Goal: Transaction & Acquisition: Obtain resource

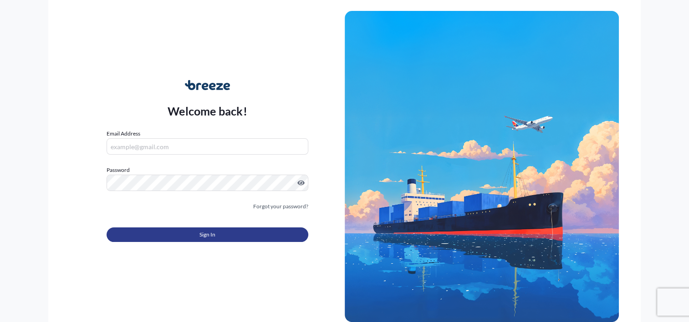
type input "[PERSON_NAME][EMAIL_ADDRESS][DOMAIN_NAME]"
click at [181, 240] on button "Sign In" at bounding box center [207, 235] width 201 height 15
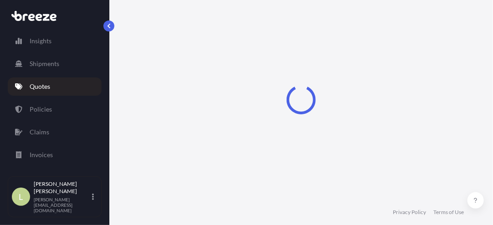
select select "Sea"
select select "1"
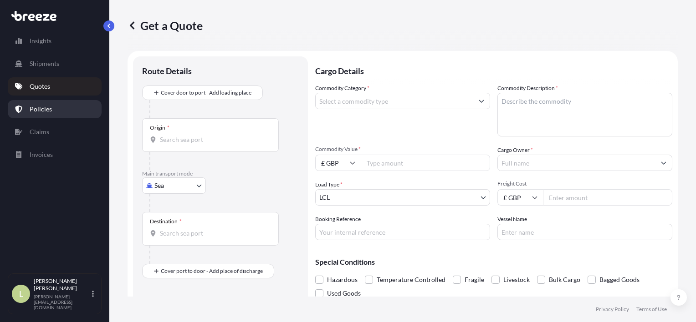
click at [47, 114] on link "Policies" at bounding box center [55, 109] width 94 height 18
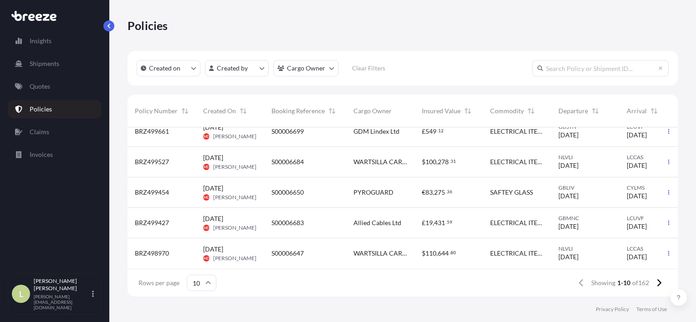
scroll to position [170, 0]
click at [494, 162] on div "ELECTRICAL ITEMS AND ACCESSORIES" at bounding box center [516, 162] width 68 height 30
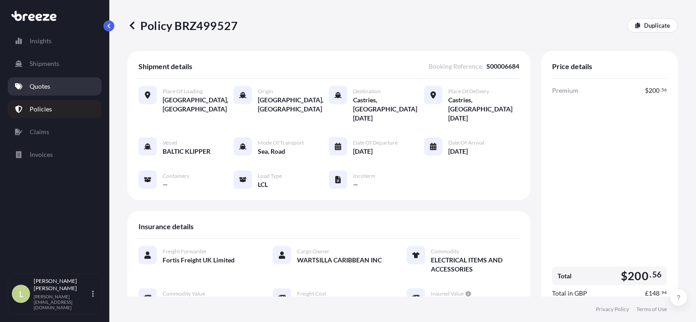
click at [29, 90] on link "Quotes" at bounding box center [55, 86] width 94 height 18
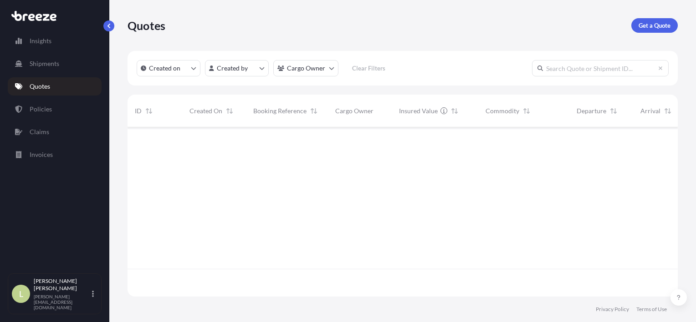
scroll to position [168, 543]
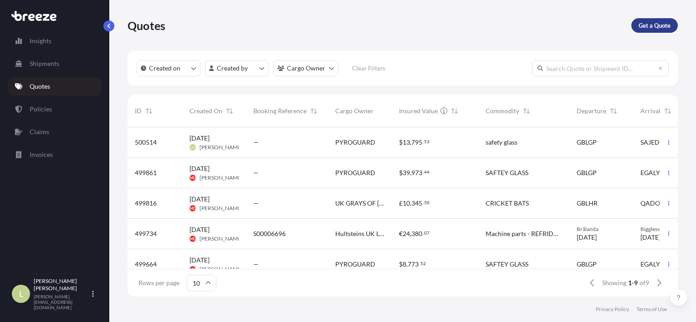
click at [652, 20] on link "Get a Quote" at bounding box center [654, 25] width 46 height 15
select select "Sea"
select select "1"
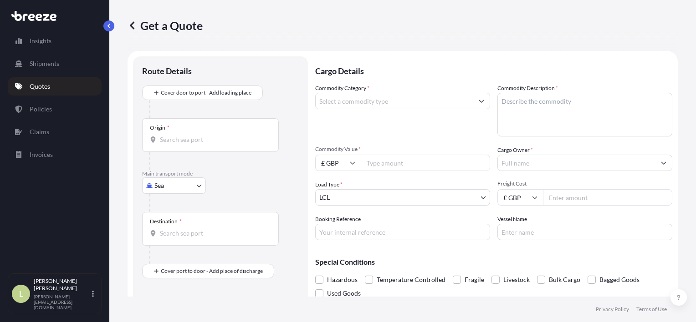
scroll to position [15, 0]
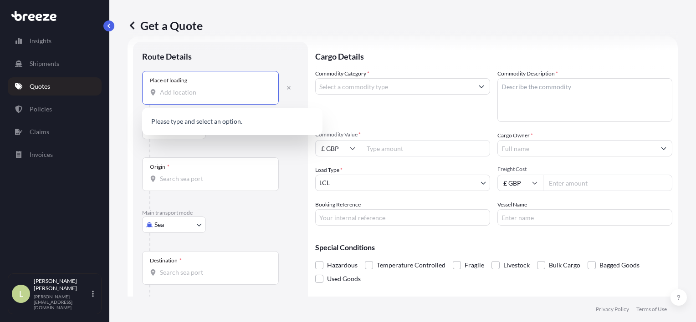
click at [202, 94] on input "Place of loading" at bounding box center [213, 92] width 107 height 9
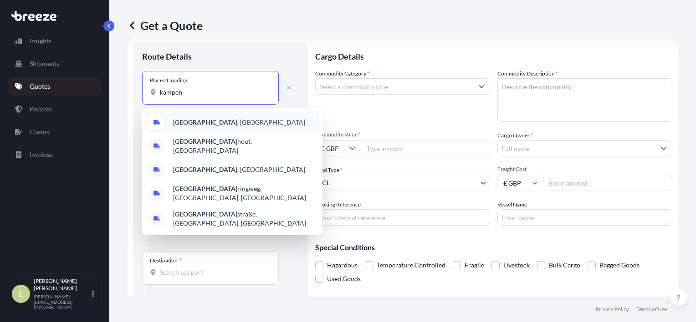
click at [196, 122] on b "[GEOGRAPHIC_DATA]" at bounding box center [205, 122] width 64 height 8
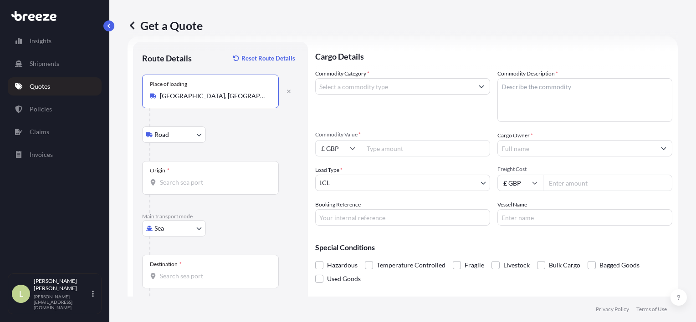
type input "[GEOGRAPHIC_DATA], [GEOGRAPHIC_DATA]"
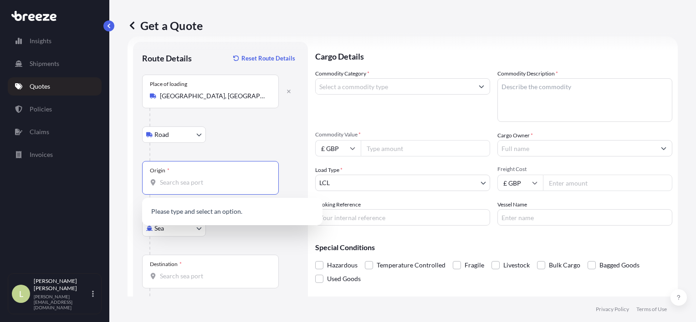
click at [180, 182] on input "Origin *" at bounding box center [213, 182] width 107 height 9
click at [178, 217] on span "NLVLI - Vliss ingen, [GEOGRAPHIC_DATA]" at bounding box center [232, 212] width 118 height 9
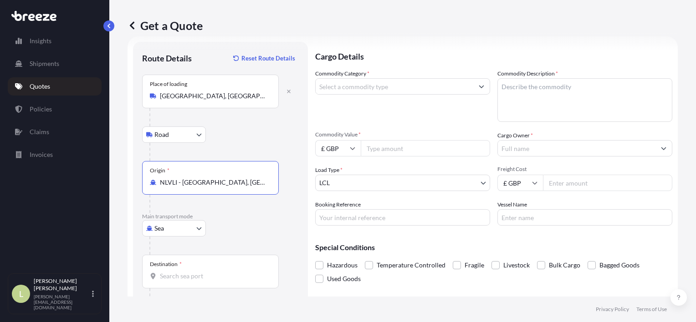
type input "NLVLI - [GEOGRAPHIC_DATA], [GEOGRAPHIC_DATA]"
click at [192, 272] on input "Destination *" at bounding box center [213, 276] width 107 height 9
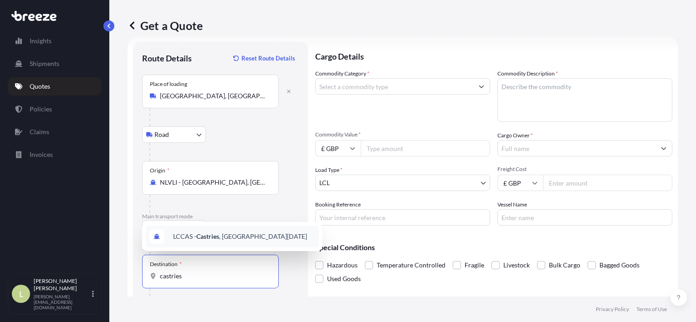
click at [213, 241] on span "LCCAS - Castries , [GEOGRAPHIC_DATA][DATE]" at bounding box center [240, 236] width 134 height 9
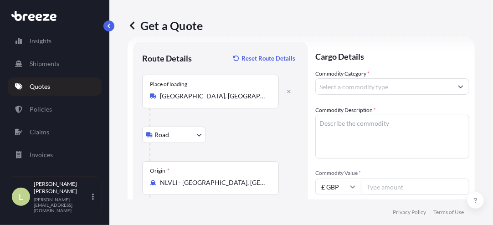
type input "LCCAS - Castries, [GEOGRAPHIC_DATA][DATE]"
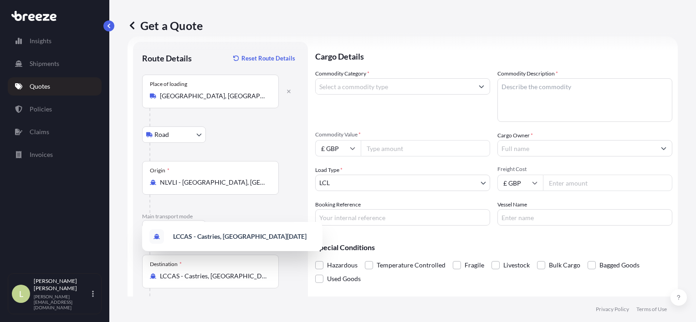
click at [352, 151] on input "£ GBP" at bounding box center [338, 148] width 46 height 16
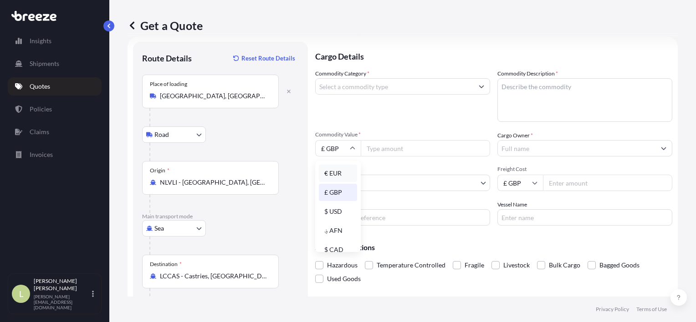
click at [331, 169] on div "€ EUR" at bounding box center [338, 173] width 38 height 17
type input "€ EUR"
click at [389, 151] on input "Commodity Value *" at bounding box center [425, 148] width 129 height 16
type input "63748.03"
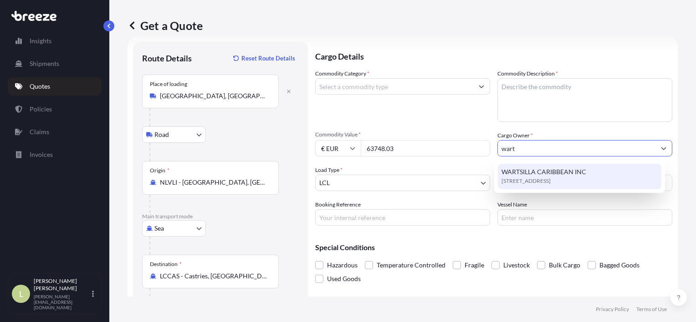
click at [524, 168] on span "WARTSILLA CARIBBEAN INC" at bounding box center [543, 172] width 85 height 9
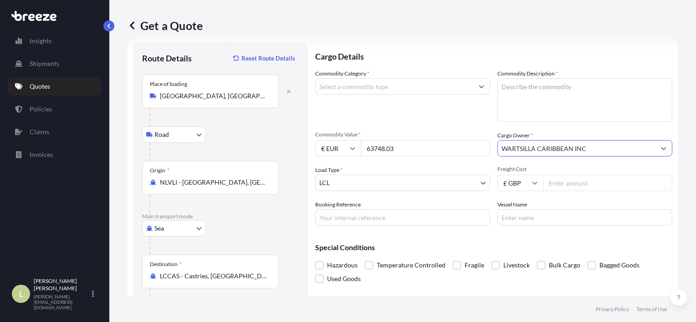
type input "WARTSILLA CARIBBEAN INC"
click at [574, 186] on input "Freight Cost" at bounding box center [607, 183] width 129 height 16
type input "1500"
click at [346, 223] on input "Booking Reference" at bounding box center [402, 217] width 175 height 16
type input "S00006727"
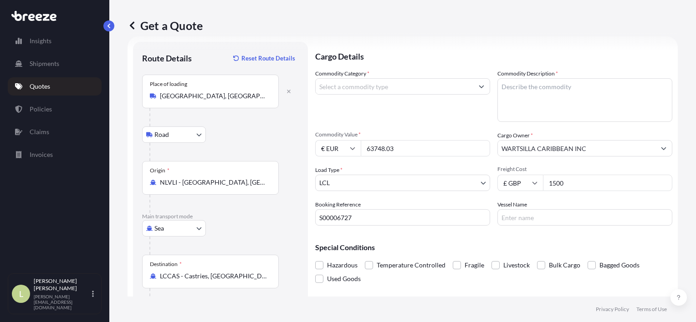
click at [626, 215] on input "Vessel Name" at bounding box center [584, 217] width 175 height 16
paste input "LUZON STRAIT"
type input "LUZON STRAIT"
click at [554, 98] on textarea "Commodity Description *" at bounding box center [584, 100] width 175 height 44
paste textarea "ENGINE SPARE PARTS"
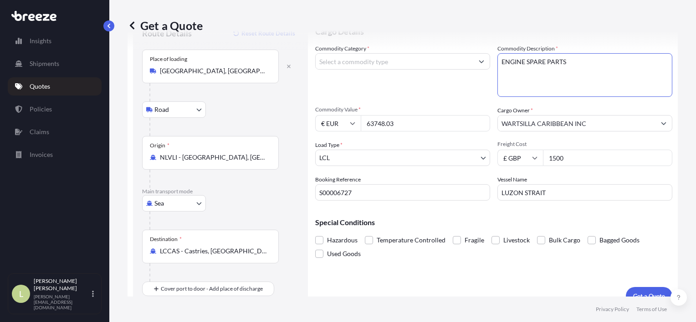
scroll to position [53, 0]
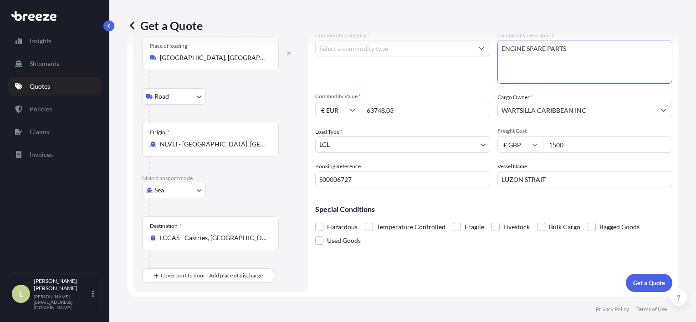
type textarea "ENGINE SPARE PARTS"
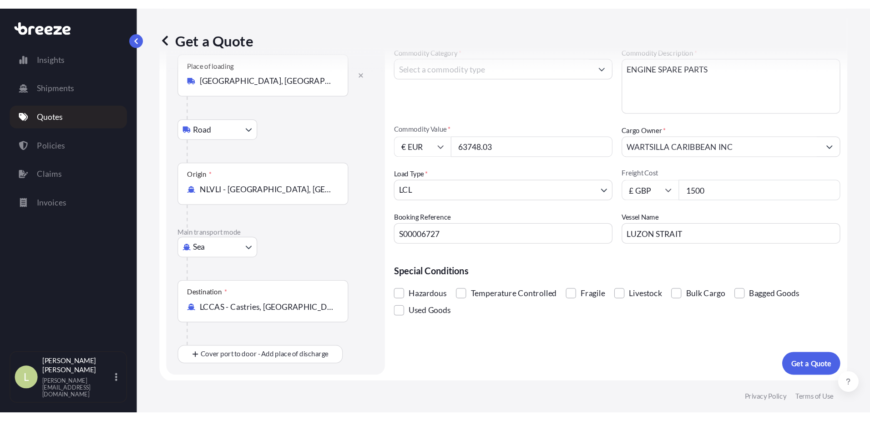
scroll to position [0, 0]
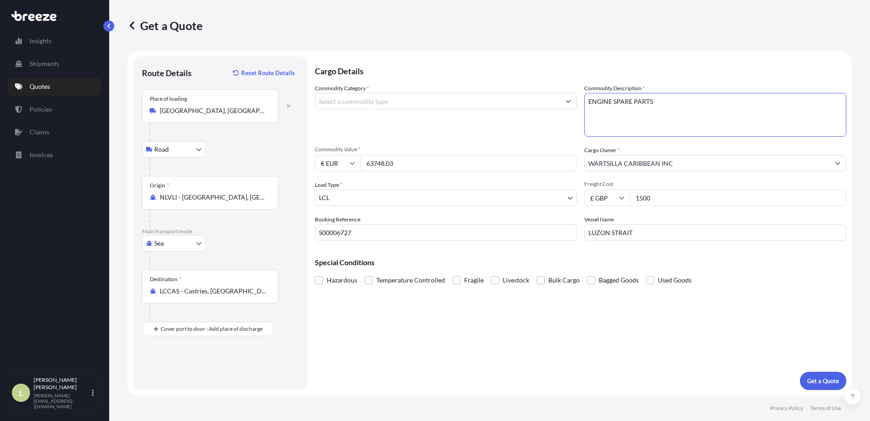
click at [512, 101] on input "Commodity Category *" at bounding box center [437, 101] width 245 height 16
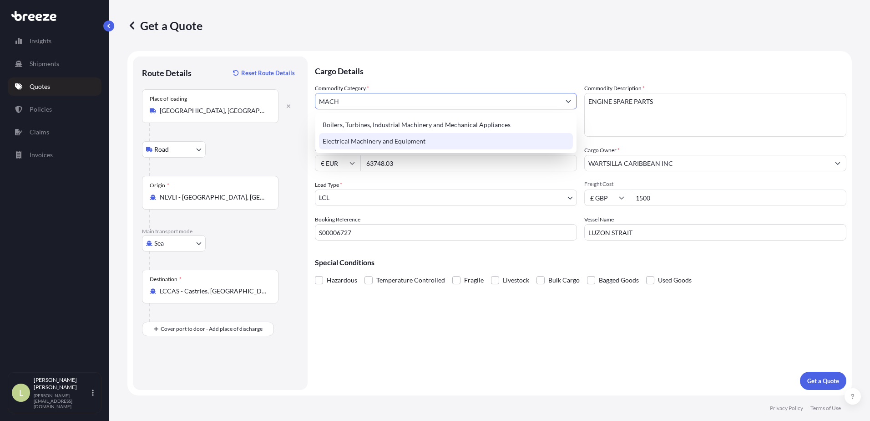
click at [496, 140] on div "Electrical Machinery and Equipment" at bounding box center [446, 141] width 254 height 16
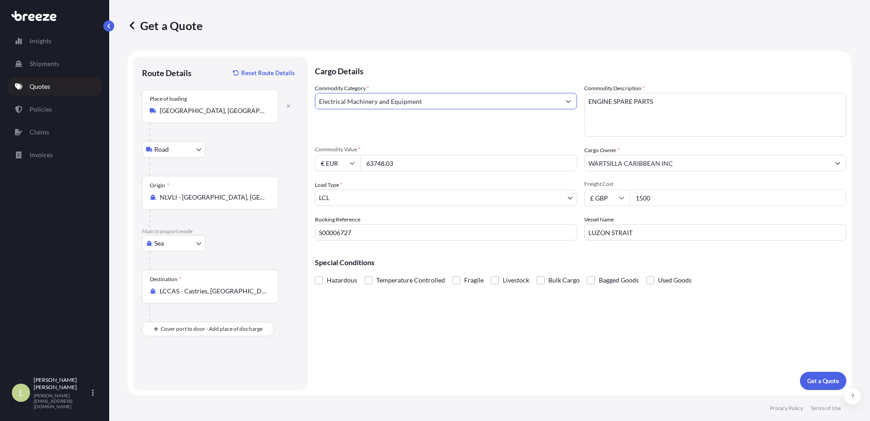
click at [504, 107] on input "Electrical Machinery and Equipment" at bounding box center [437, 101] width 245 height 16
click at [567, 103] on icon "Show suggestions" at bounding box center [568, 100] width 5 height 5
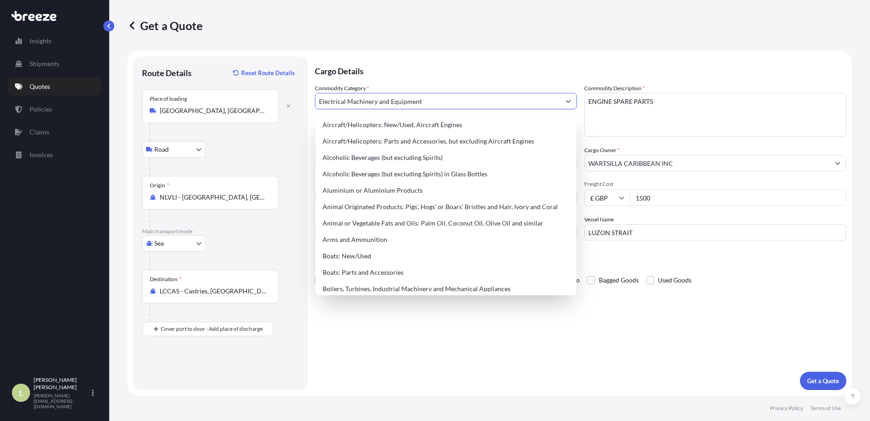
drag, startPoint x: 504, startPoint y: 103, endPoint x: 208, endPoint y: 97, distance: 296.8
click at [208, 97] on form "Route Details Reset Route Details Place of loading [GEOGRAPHIC_DATA], [GEOGRAPH…" at bounding box center [489, 223] width 725 height 344
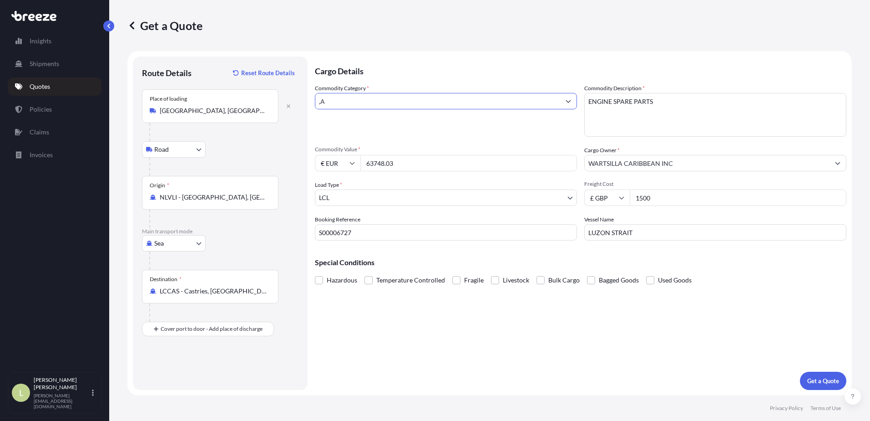
type input ","
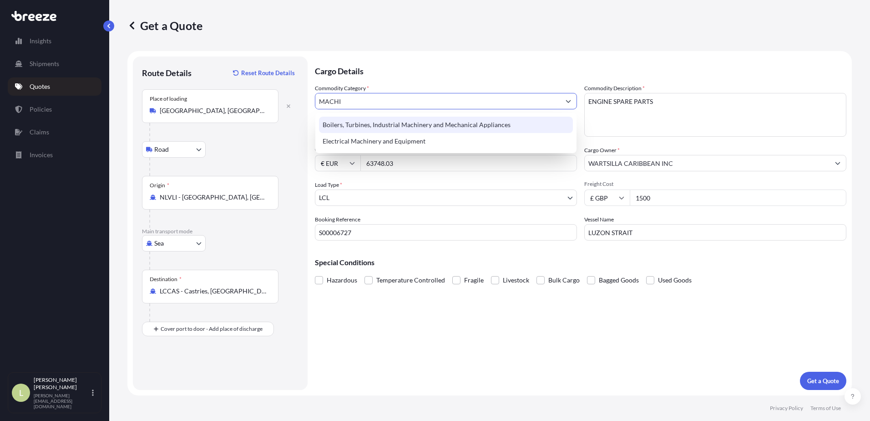
click at [376, 127] on div "Boilers, Turbines, Industrial Machinery and Mechanical Appliances" at bounding box center [446, 125] width 254 height 16
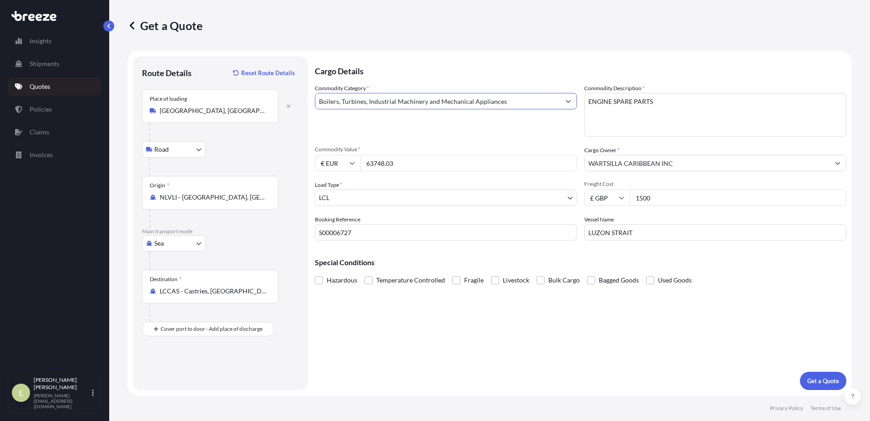
type input "Boilers, Turbines, Industrial Machinery and Mechanical Appliances"
click at [688, 322] on p "Get a Quote" at bounding box center [823, 380] width 32 height 9
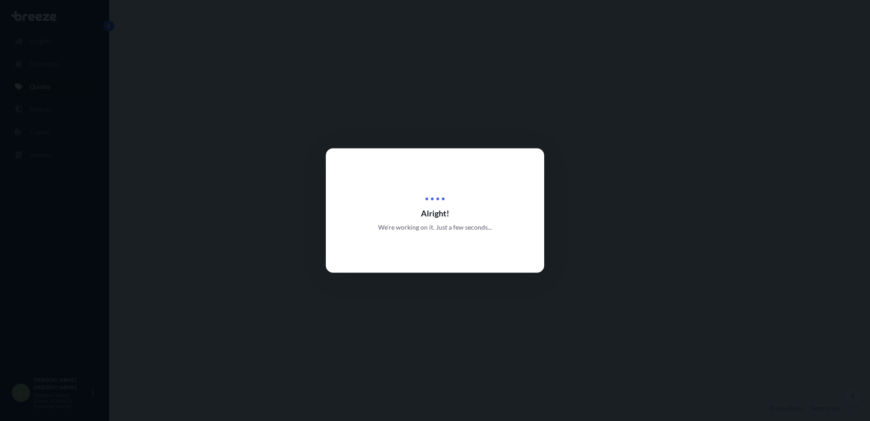
select select "Road"
select select "Sea"
select select "1"
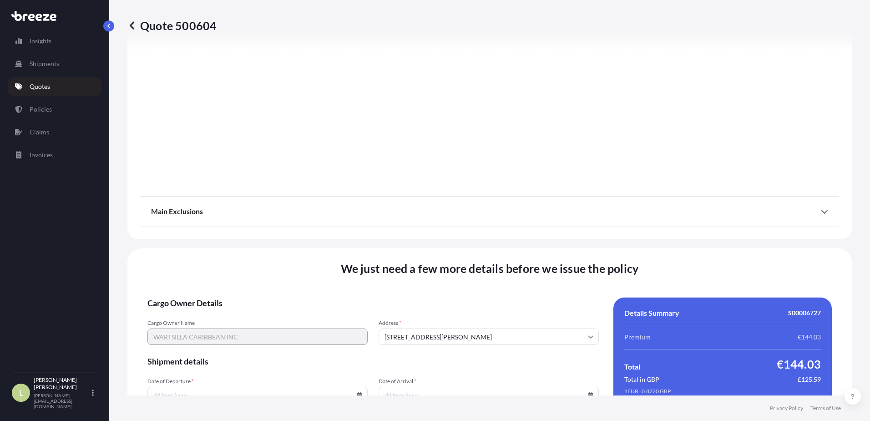
scroll to position [1097, 0]
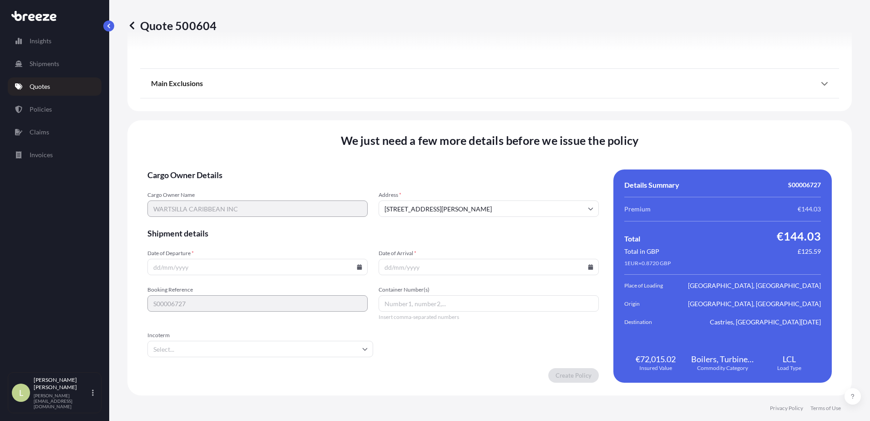
click at [357, 267] on icon at bounding box center [359, 266] width 5 height 5
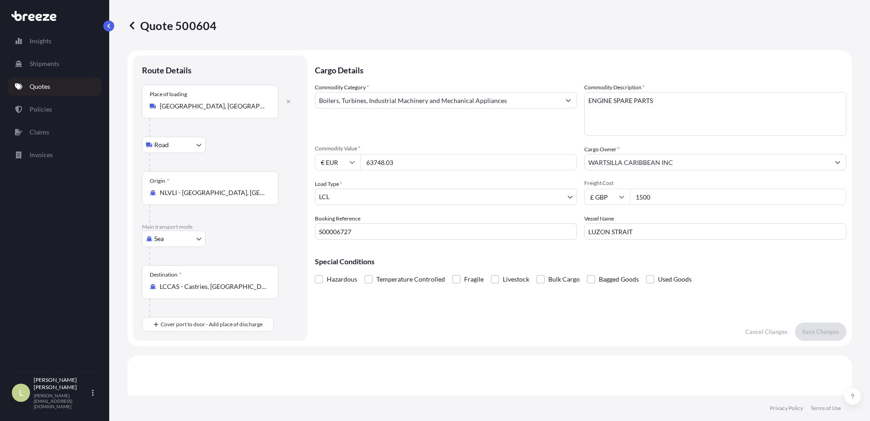
scroll to position [0, 0]
drag, startPoint x: 398, startPoint y: 159, endPoint x: 342, endPoint y: 154, distance: 55.8
click at [342, 154] on div "Commodity Value * € EUR 63748.03" at bounding box center [446, 158] width 262 height 25
click at [347, 163] on input "€ EUR" at bounding box center [338, 163] width 46 height 16
click at [339, 223] on div "$ USD" at bounding box center [338, 226] width 38 height 17
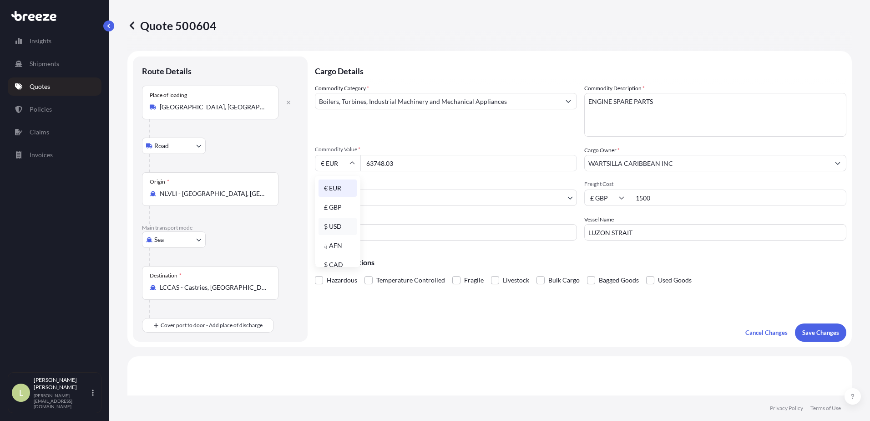
type input "$ USD"
drag, startPoint x: 402, startPoint y: 164, endPoint x: 338, endPoint y: 152, distance: 65.4
click at [340, 152] on div "Commodity Value * $ USD 63748.03" at bounding box center [446, 158] width 262 height 25
paste input "74.7"
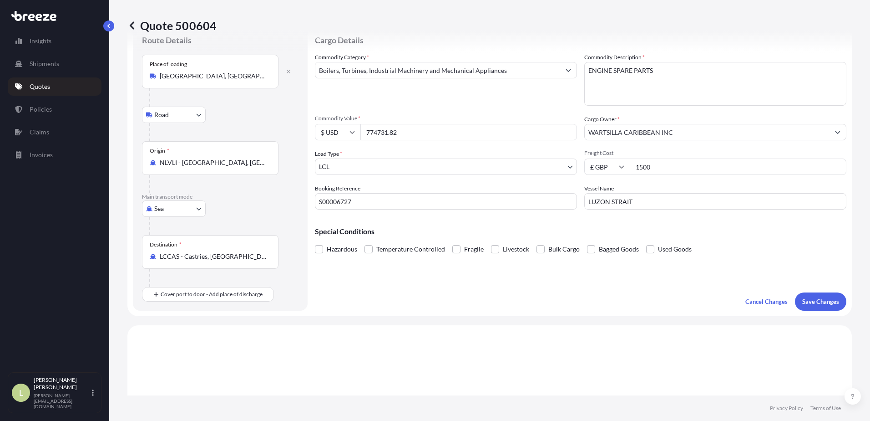
scroll to position [46, 0]
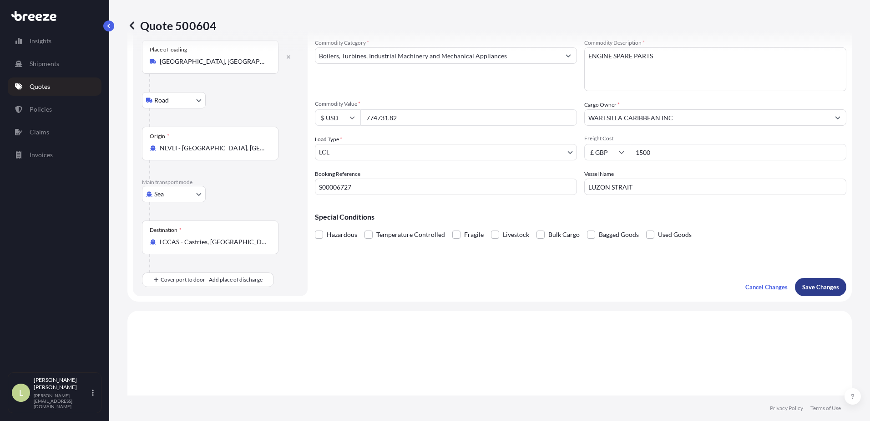
type input "774731.82"
click at [688, 289] on button "Save Changes" at bounding box center [820, 287] width 51 height 18
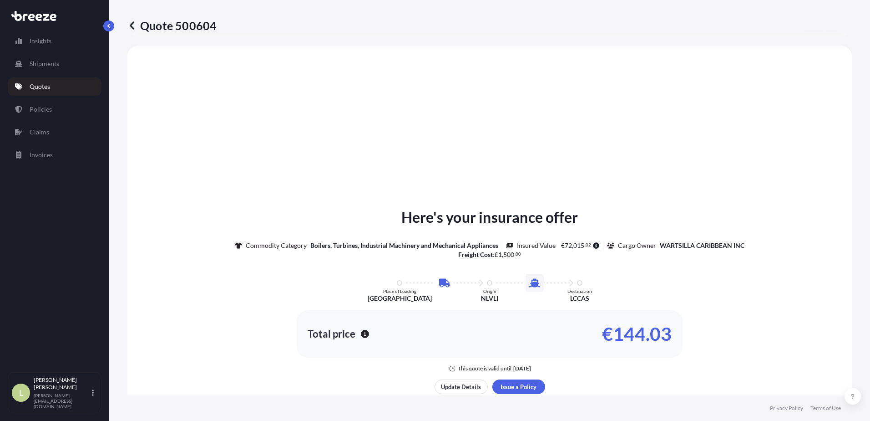
select select "Road"
select select "Sea"
select select "1"
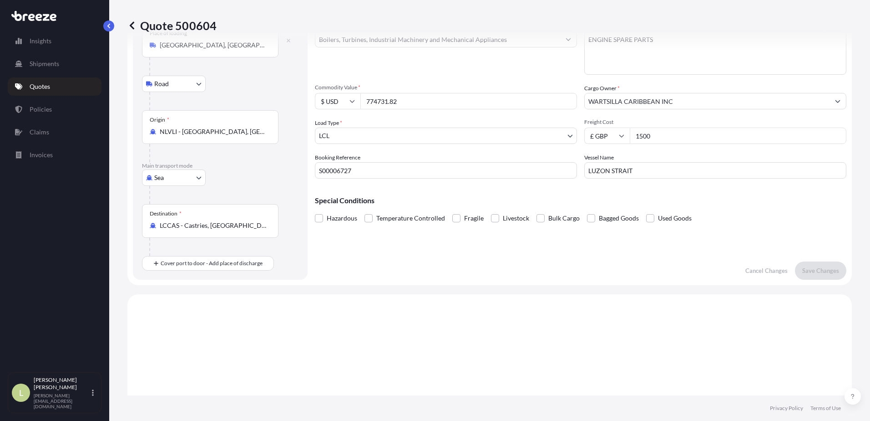
scroll to position [0, 0]
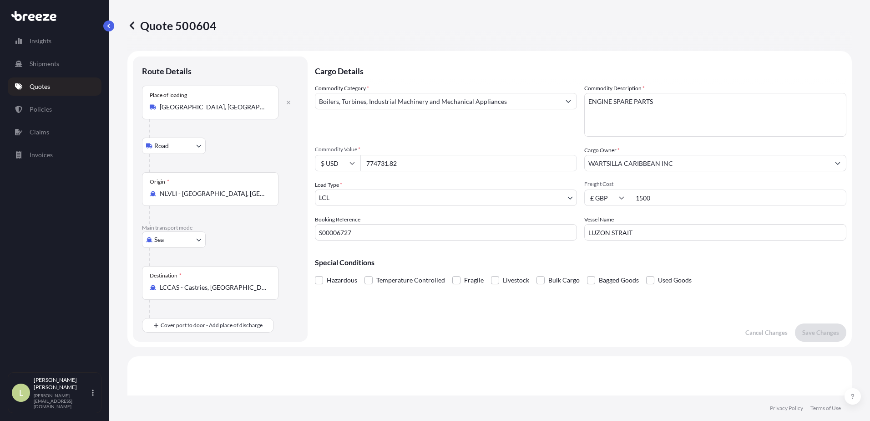
drag, startPoint x: 417, startPoint y: 163, endPoint x: 314, endPoint y: 159, distance: 103.8
click at [314, 159] on form "Route Details Place of loading [GEOGRAPHIC_DATA], [GEOGRAPHIC_DATA] Road Road R…" at bounding box center [489, 199] width 725 height 296
type input "74731.82"
click at [688, 322] on p "Save Changes" at bounding box center [820, 332] width 37 height 9
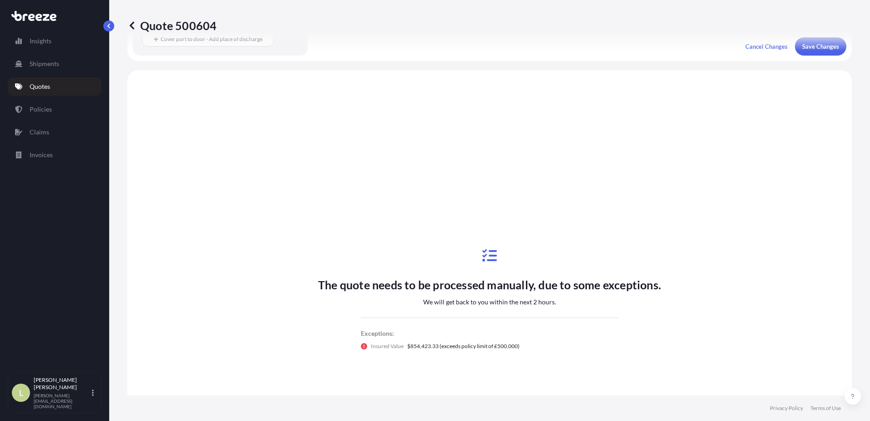
scroll to position [310, 0]
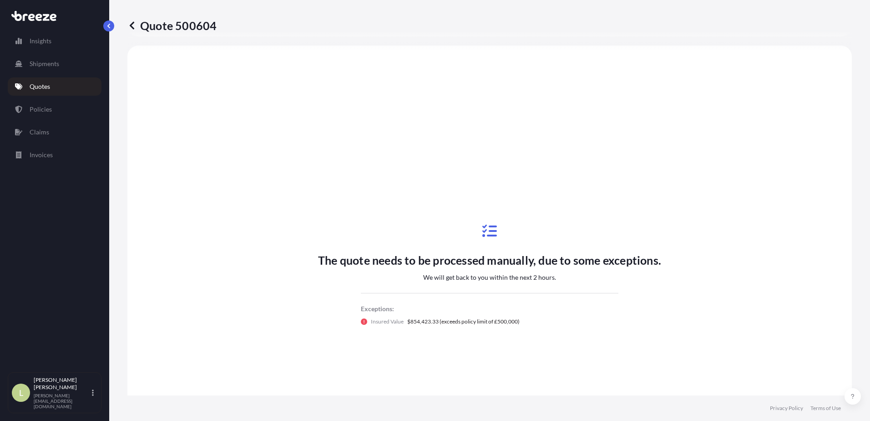
select select "Road"
select select "Sea"
select select "1"
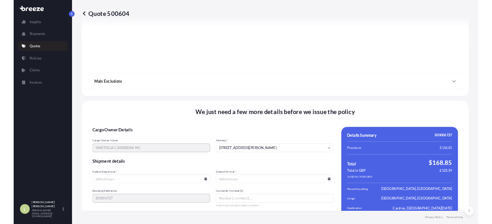
scroll to position [1097, 0]
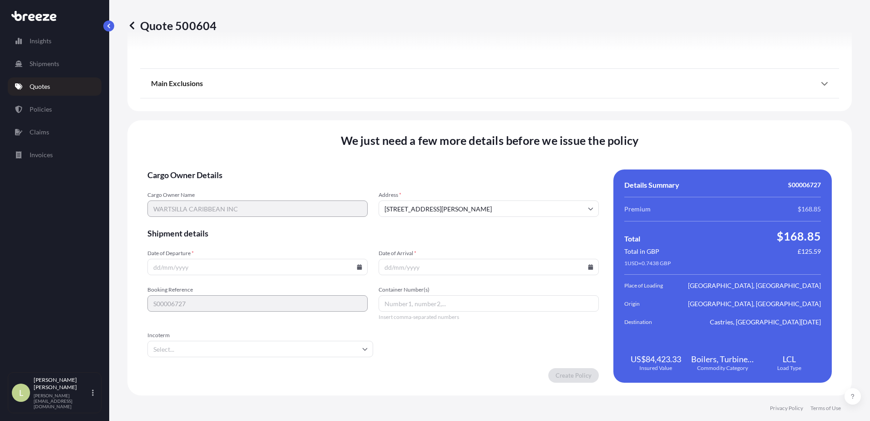
click at [357, 266] on icon at bounding box center [359, 266] width 5 height 5
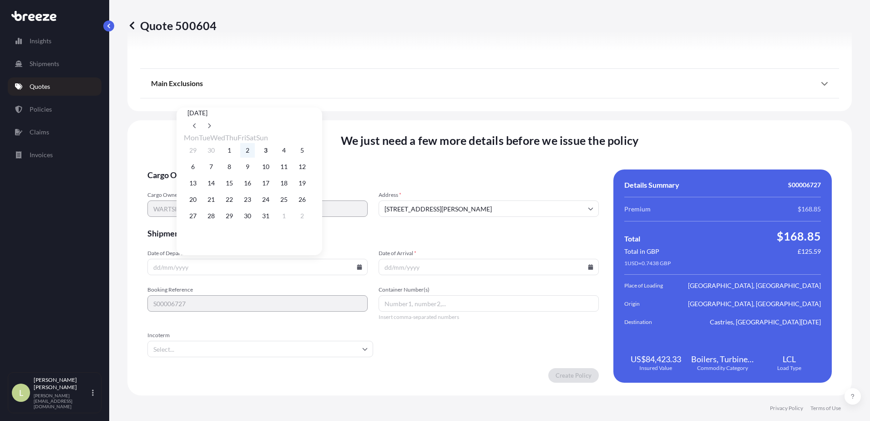
click at [255, 155] on button "2" at bounding box center [247, 150] width 15 height 15
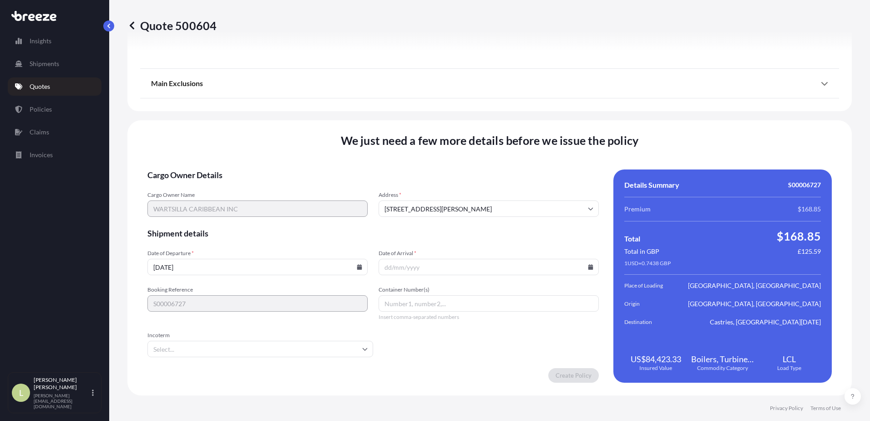
type input "[DATE]"
click at [586, 270] on input "Date of Arrival *" at bounding box center [489, 267] width 220 height 16
click at [588, 264] on icon at bounding box center [590, 266] width 5 height 5
click at [483, 218] on button "30" at bounding box center [476, 215] width 15 height 15
type input "[DATE]"
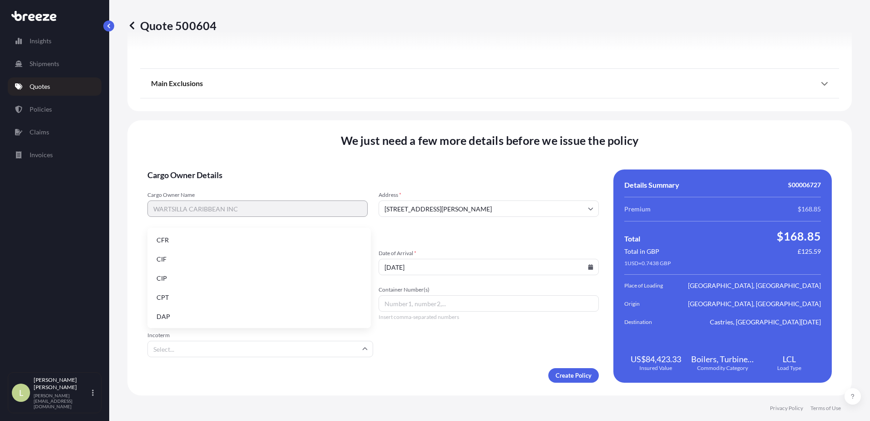
click at [248, 322] on input "Incoterm" at bounding box center [260, 348] width 226 height 16
type input "fc"
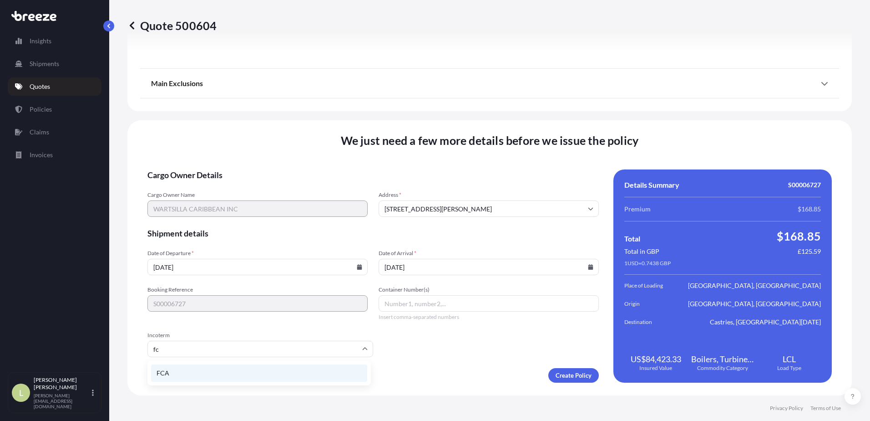
click at [216, 322] on li "FCA" at bounding box center [259, 372] width 216 height 17
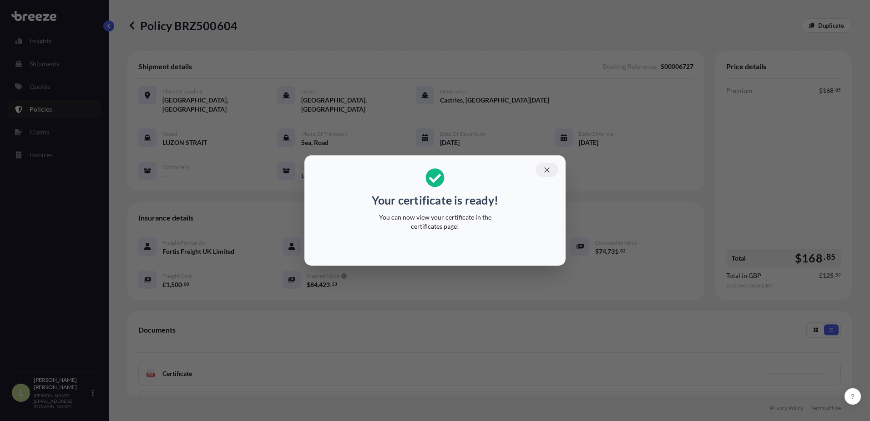
click at [550, 172] on icon "button" at bounding box center [547, 170] width 8 height 8
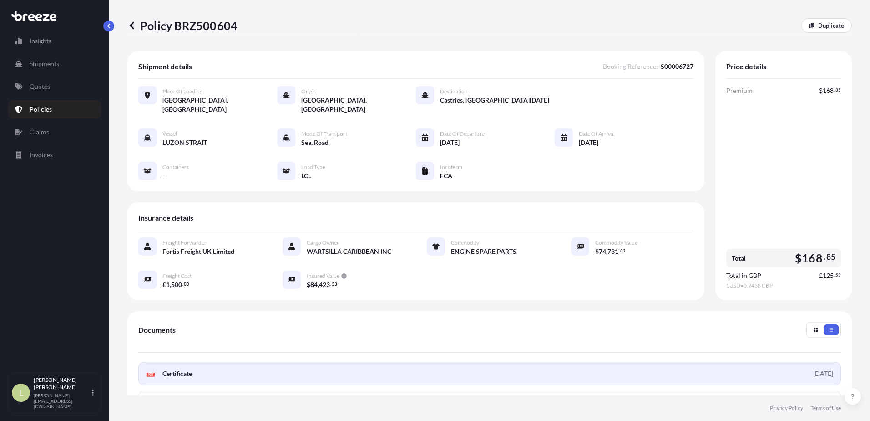
drag, startPoint x: 320, startPoint y: 389, endPoint x: 320, endPoint y: 371, distance: 17.8
click at [320, 322] on link "PDF Certificate [DATE]" at bounding box center [489, 373] width 703 height 24
